Goal: Complete application form: Complete application form

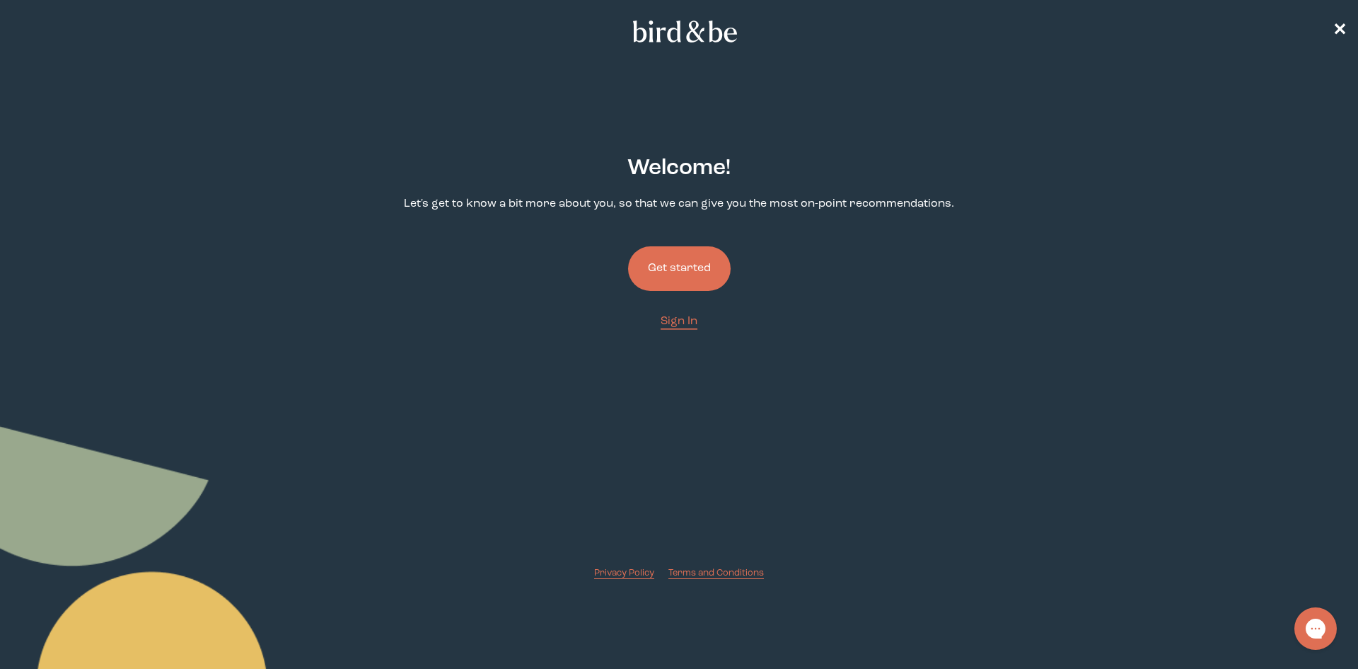
click at [706, 271] on button "Get started" at bounding box center [679, 268] width 103 height 45
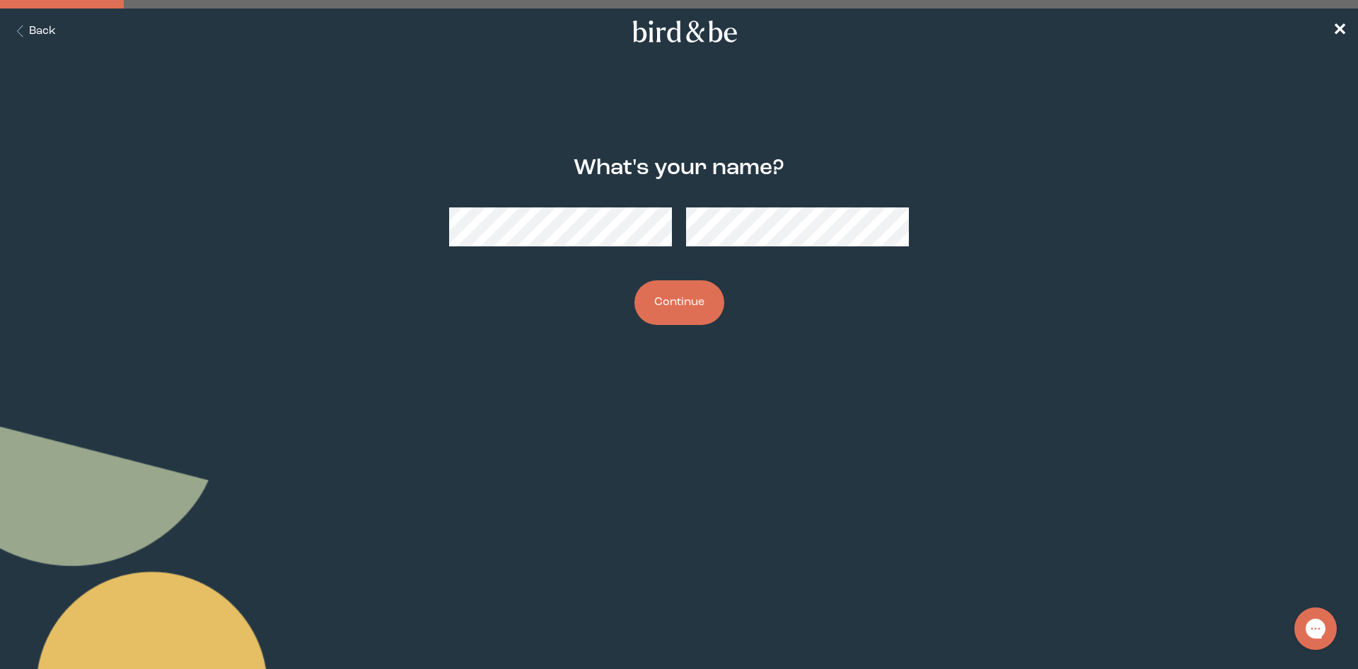
click at [699, 320] on button "Continue" at bounding box center [680, 302] width 90 height 45
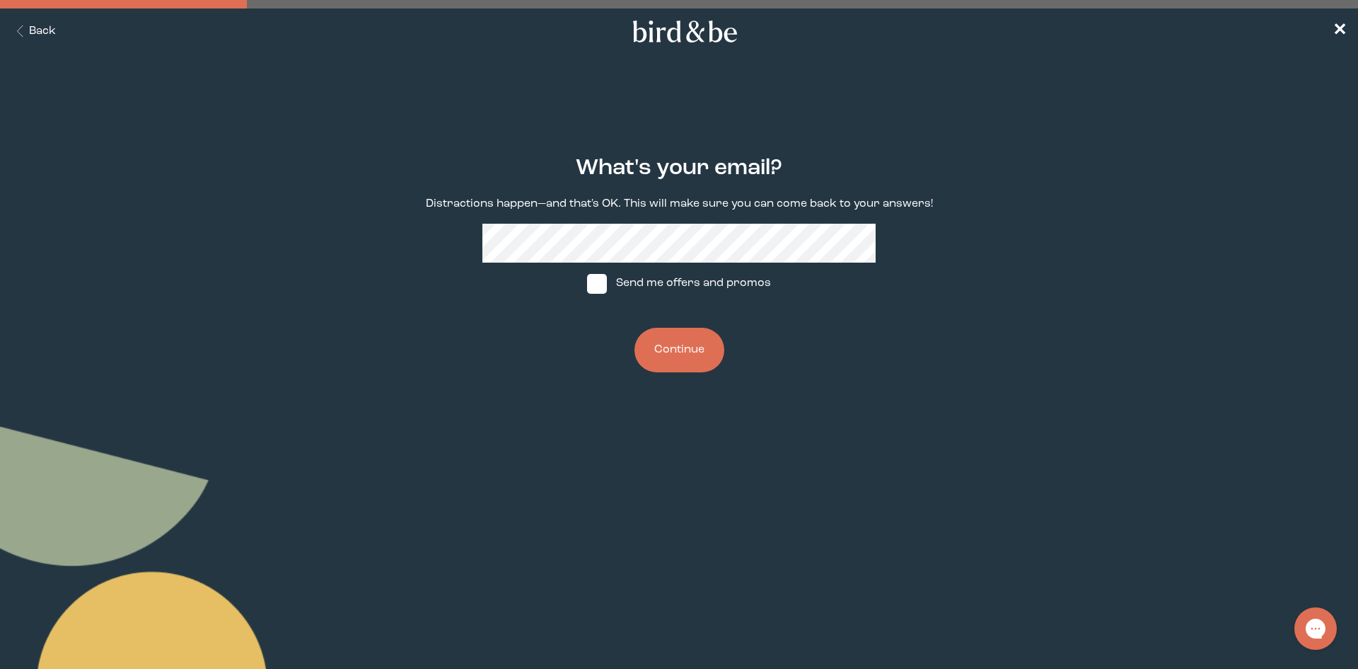
click at [678, 357] on button "Continue" at bounding box center [680, 350] width 90 height 45
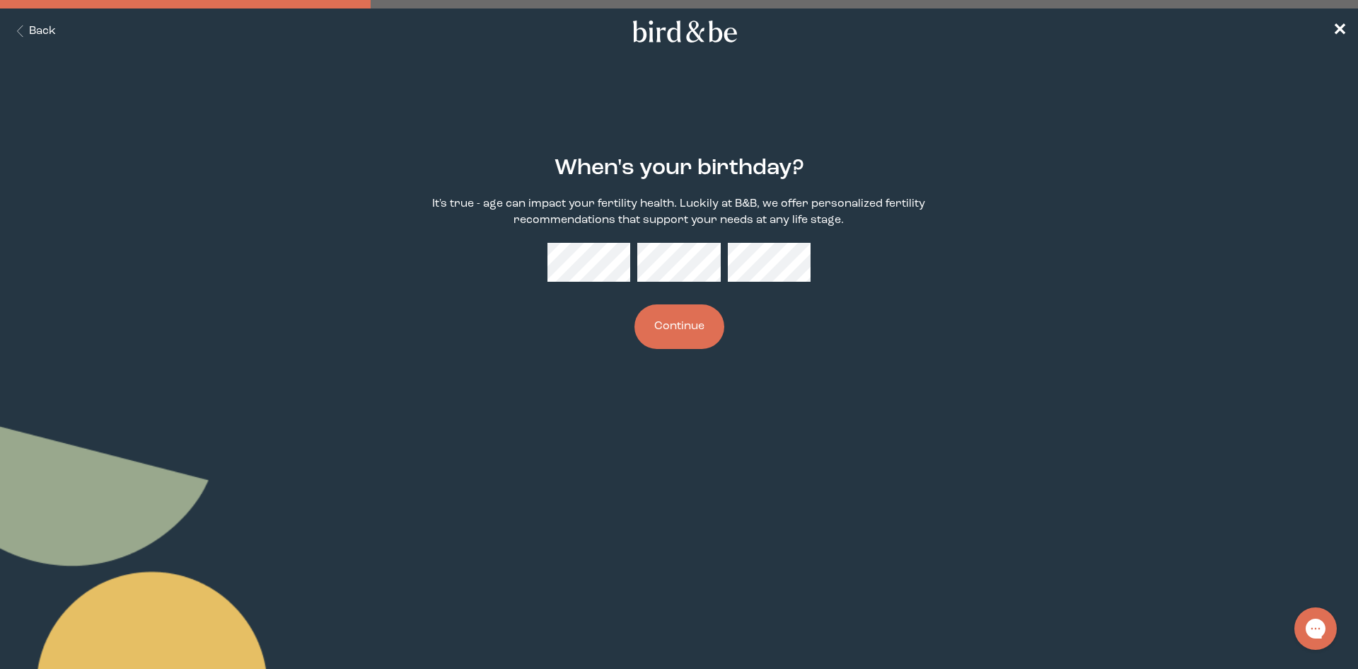
click at [670, 326] on button "Continue" at bounding box center [680, 326] width 90 height 45
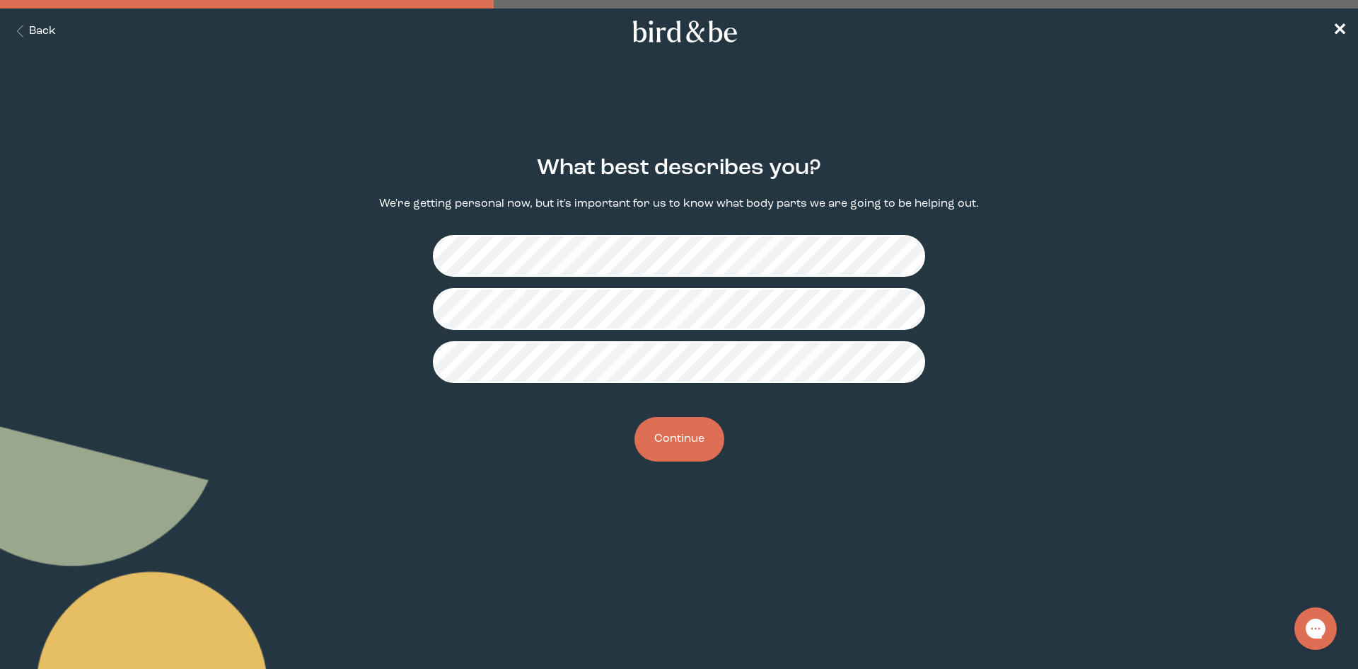
click at [699, 449] on button "Continue" at bounding box center [680, 439] width 90 height 45
click at [689, 432] on button "Continue" at bounding box center [680, 439] width 90 height 45
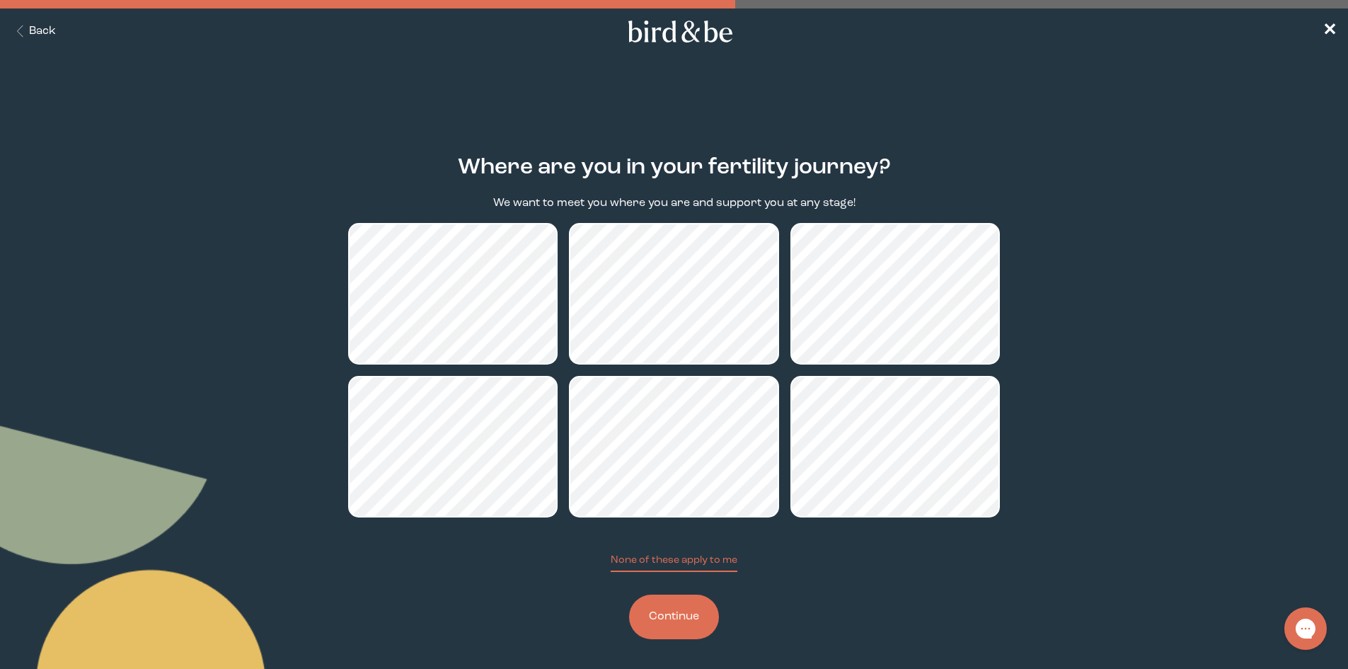
click at [683, 622] on button "Continue" at bounding box center [674, 616] width 90 height 45
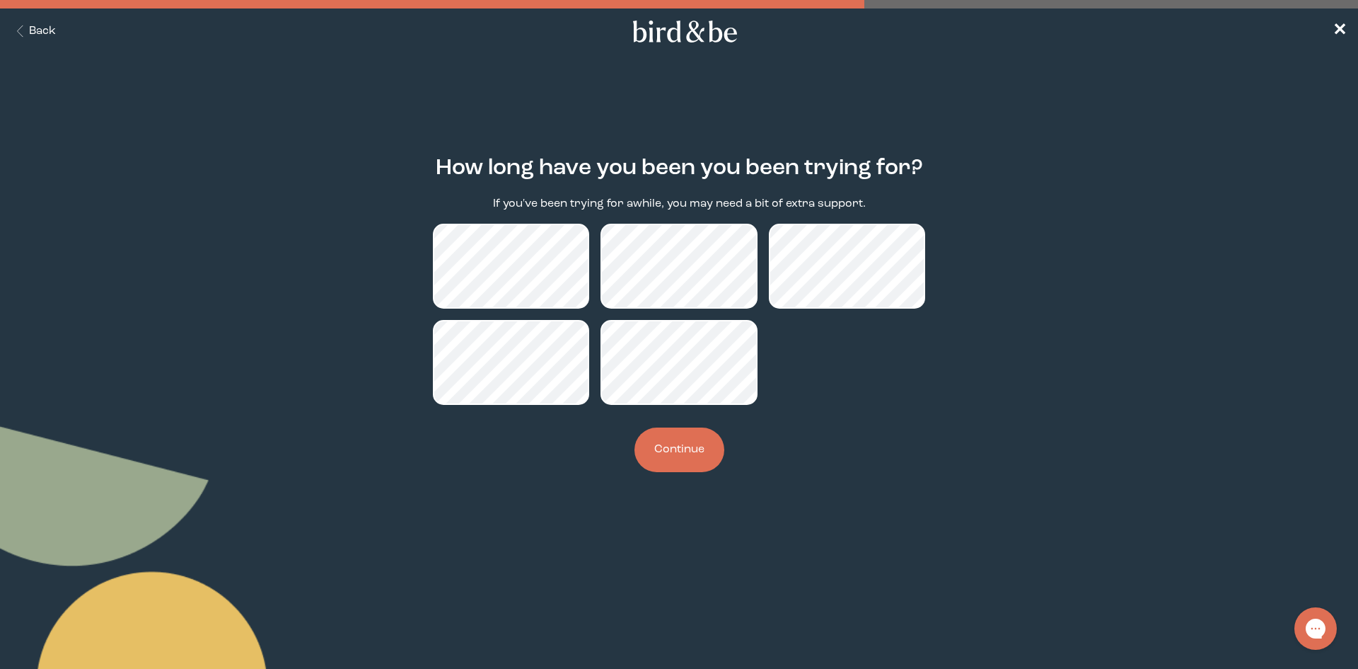
click at [697, 466] on button "Continue" at bounding box center [680, 449] width 90 height 45
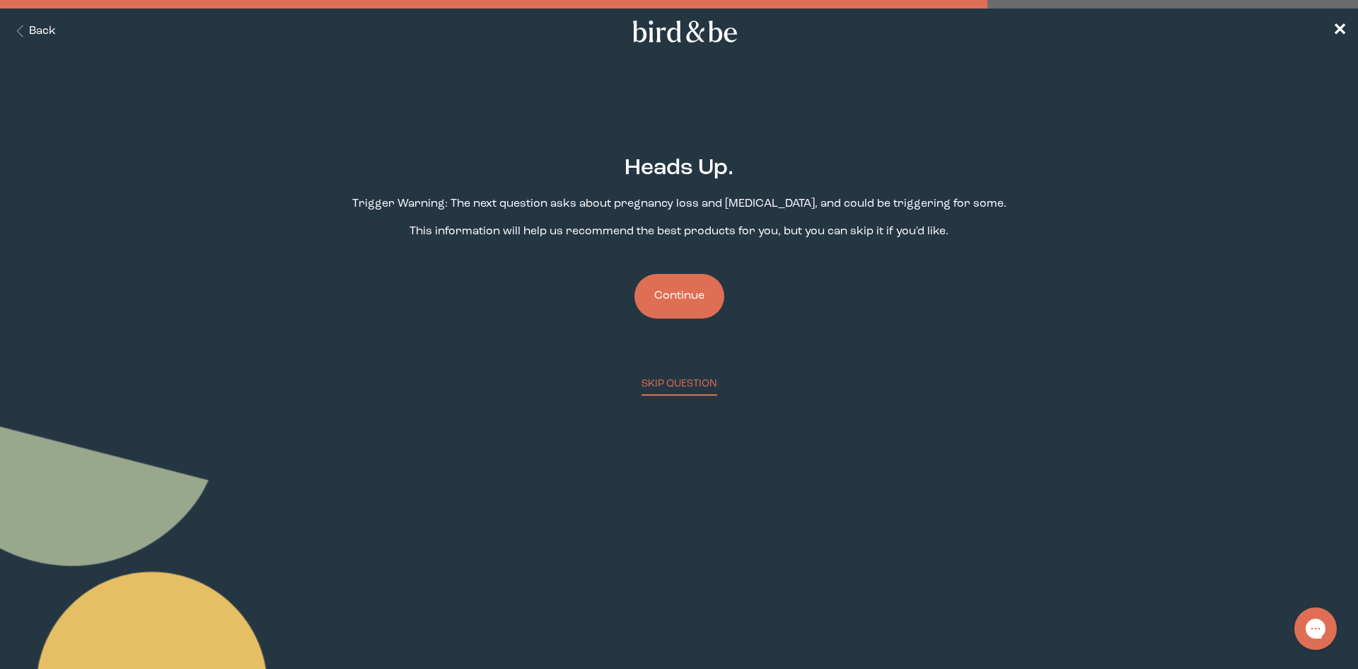
click at [683, 299] on button "Continue" at bounding box center [680, 296] width 90 height 45
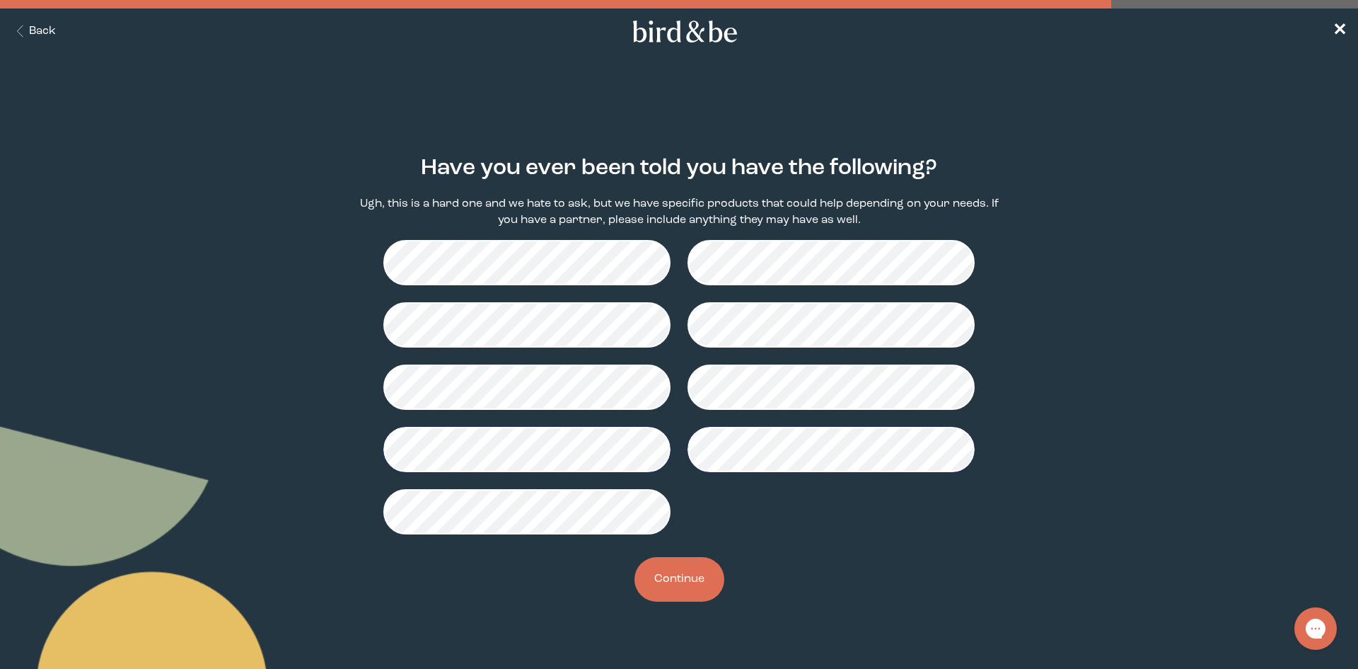
click at [696, 587] on button "Continue" at bounding box center [680, 579] width 90 height 45
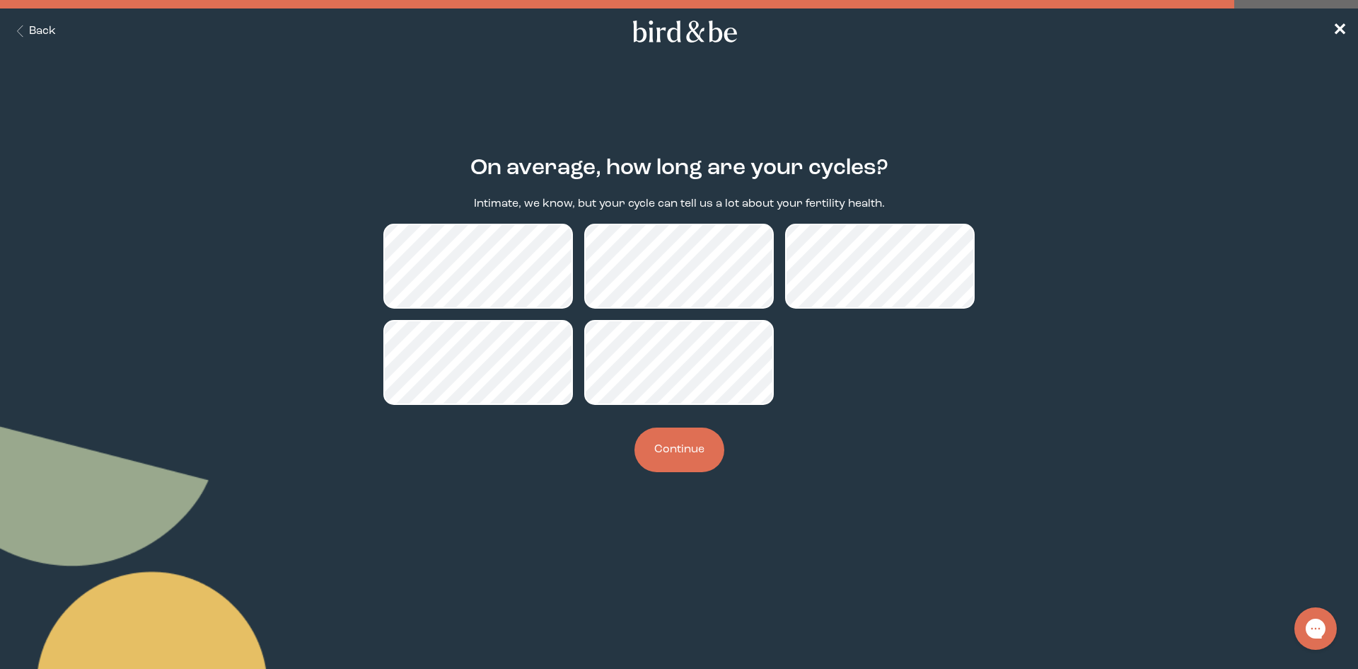
click at [687, 450] on button "Continue" at bounding box center [680, 449] width 90 height 45
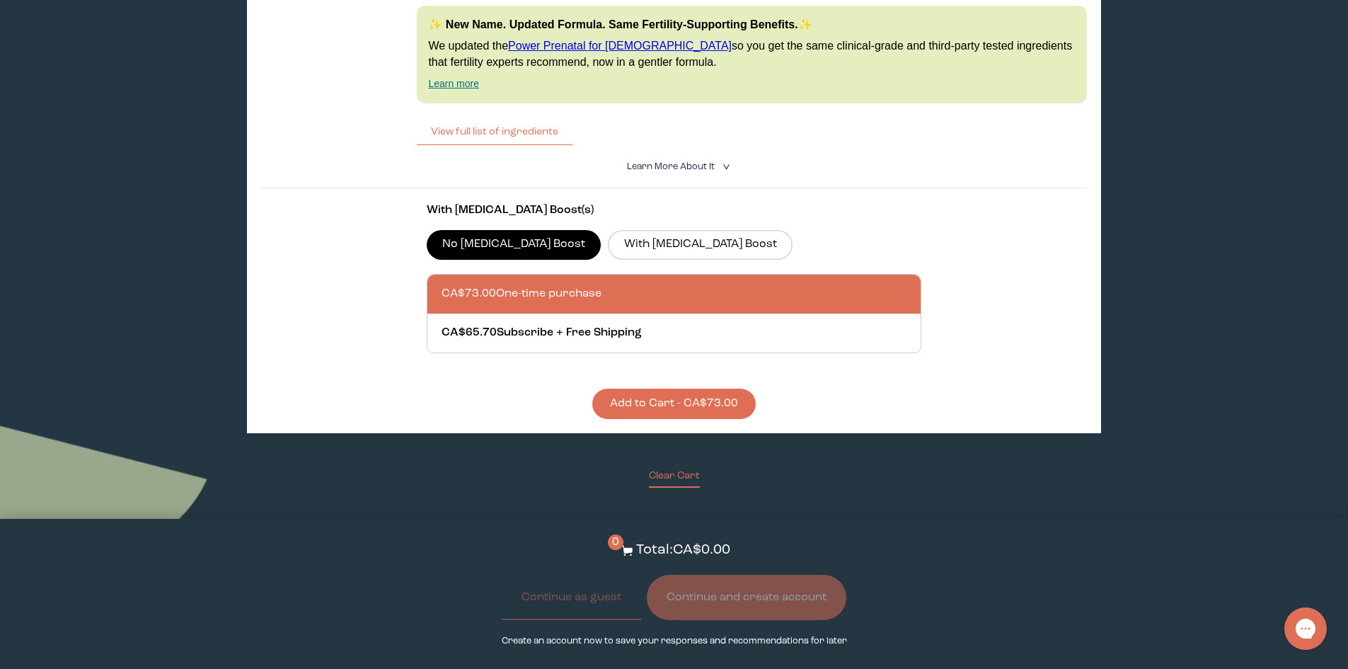
scroll to position [2193, 0]
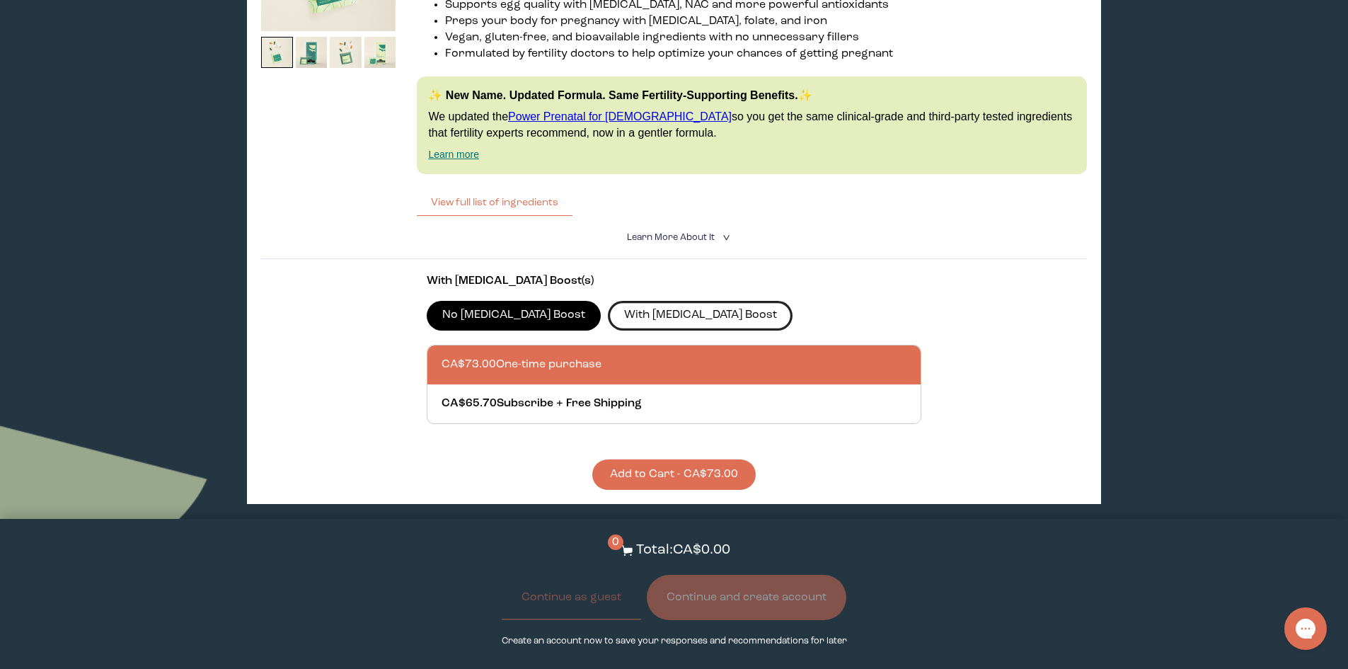
click at [608, 314] on label "With [MEDICAL_DATA] Boost" at bounding box center [700, 316] width 185 height 30
click at [0, 0] on input "With [MEDICAL_DATA] Boost" at bounding box center [0, 0] width 0 height 0
click at [511, 319] on label "No [MEDICAL_DATA] Boost" at bounding box center [514, 316] width 175 height 30
click at [0, 0] on input "No [MEDICAL_DATA] Boost" at bounding box center [0, 0] width 0 height 0
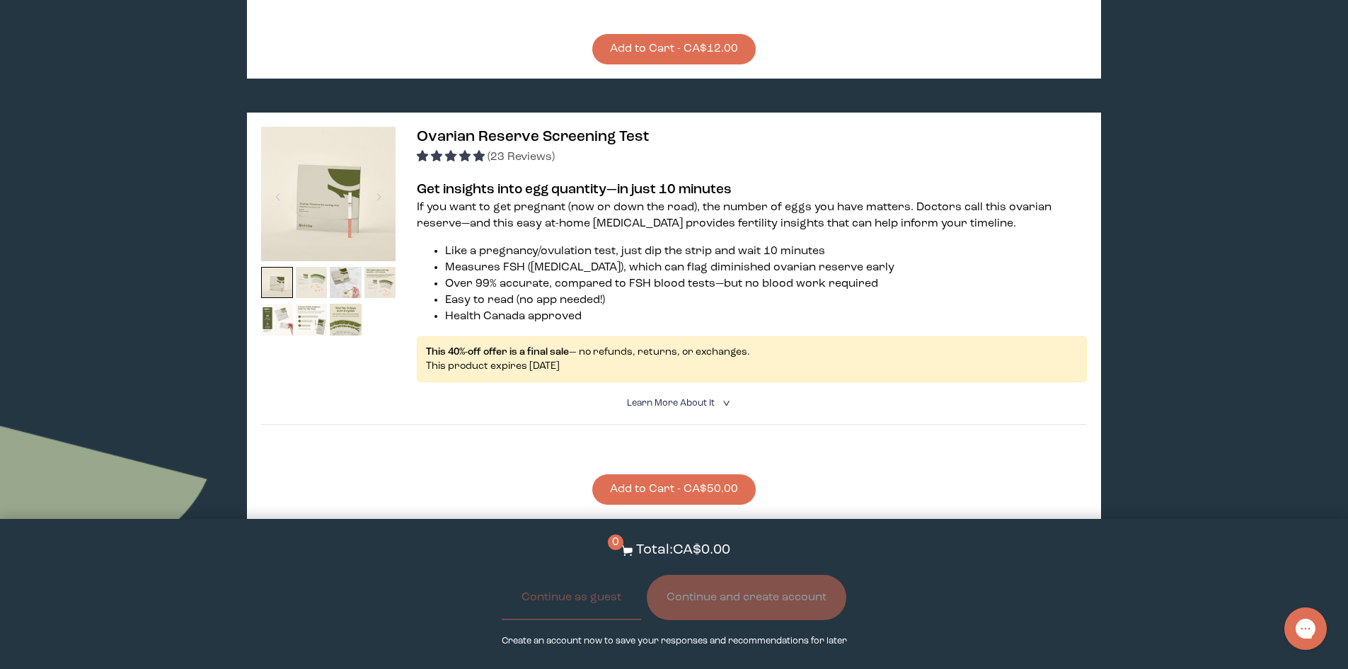
scroll to position [1203, 0]
